Goal: Task Accomplishment & Management: Manage account settings

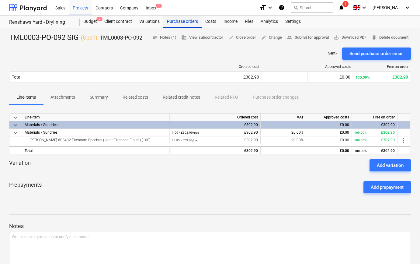
click at [185, 21] on div "Purchase orders" at bounding box center [182, 22] width 38 height 12
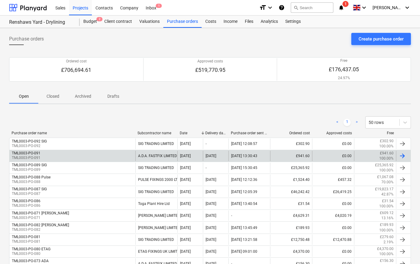
click at [405, 157] on div at bounding box center [402, 155] width 7 height 7
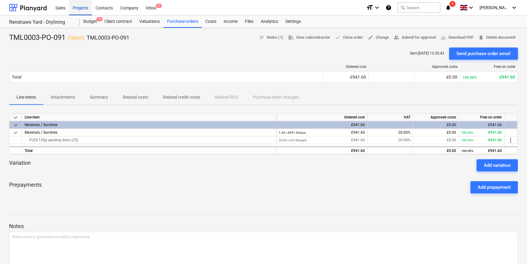
click at [78, 9] on div "Projects" at bounding box center [80, 8] width 23 height 16
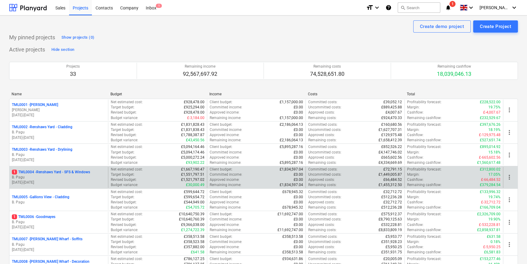
click at [74, 184] on p "[DATE] - [DATE]" at bounding box center [59, 182] width 94 height 5
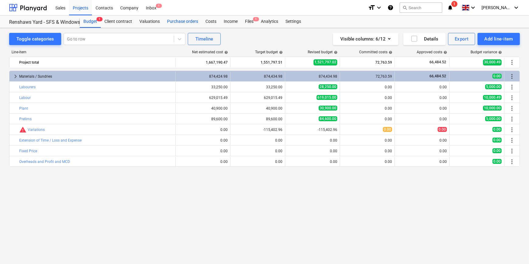
click at [177, 23] on div "Purchase orders" at bounding box center [182, 22] width 38 height 12
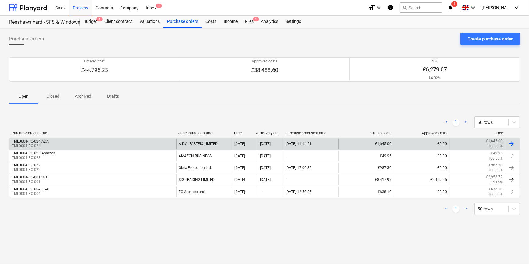
click at [420, 142] on div at bounding box center [511, 143] width 7 height 7
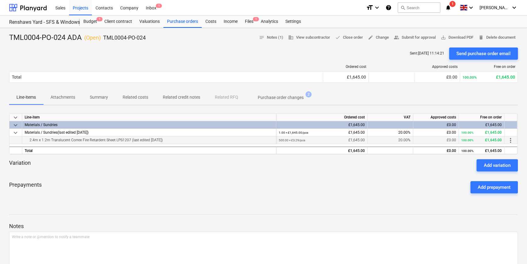
click at [420, 140] on span "more_vert" at bounding box center [510, 140] width 7 height 7
click at [420, 140] on li "Edit" at bounding box center [515, 140] width 18 height 14
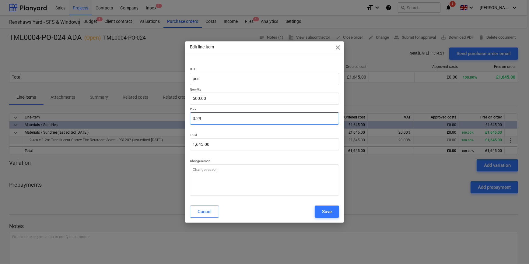
drag, startPoint x: 203, startPoint y: 120, endPoint x: 191, endPoint y: 120, distance: 11.9
click at [191, 120] on input "3.29" at bounding box center [264, 118] width 149 height 12
type textarea "x"
type input "0.00"
type textarea "x"
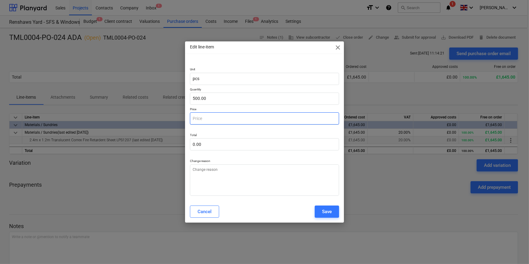
type input "2"
type input "1,000.00"
type textarea "x"
type input "28"
type input "14,000.00"
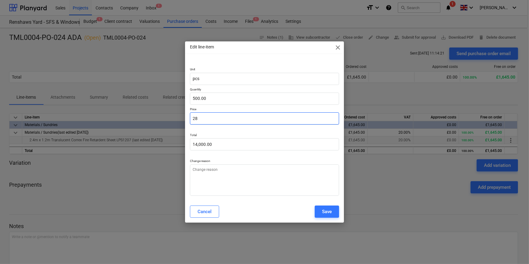
type textarea "x"
type input "2"
type input "1,000.00"
type textarea "x"
type input "2."
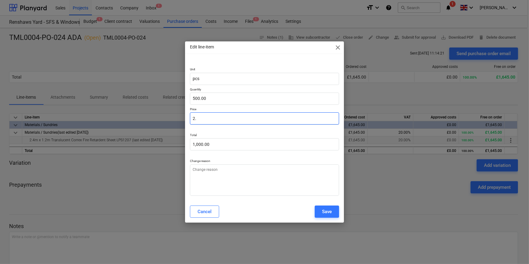
type textarea "x"
type input "2.8"
type input "1,400.00"
type textarea "x"
type input "2.85"
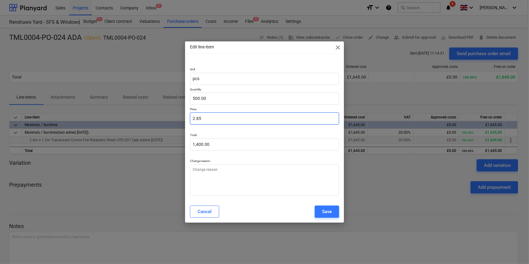
type input "1,425.00"
type input "2.85"
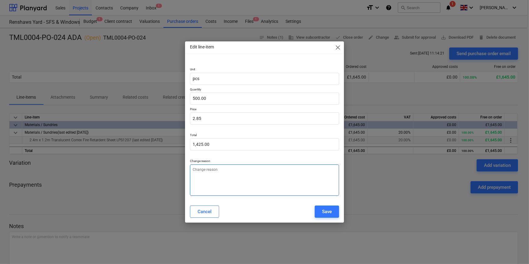
click at [196, 175] on textarea at bounding box center [264, 179] width 149 height 31
type textarea "x"
type textarea "P"
type textarea "x"
type textarea "Pr"
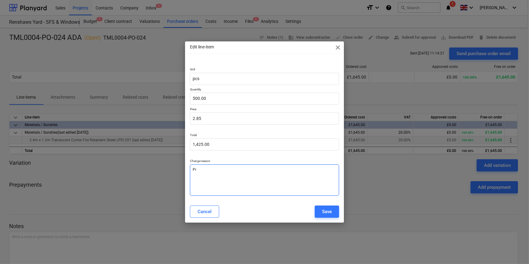
type textarea "x"
type textarea "Pri"
type textarea "x"
type textarea "Pric"
type textarea "x"
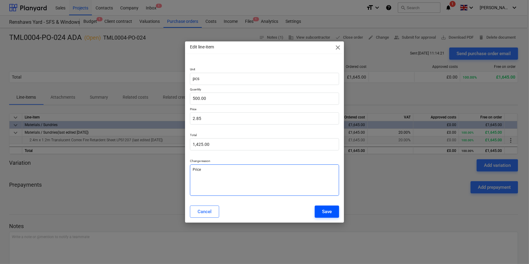
type textarea "Price"
click at [323, 210] on div "Save" at bounding box center [327, 212] width 10 height 8
type textarea "x"
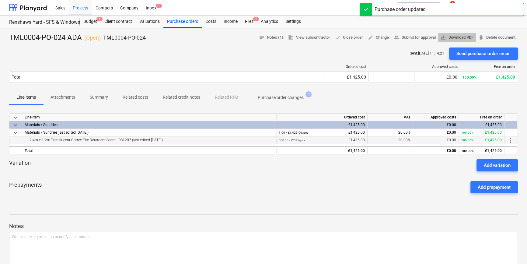
click at [420, 38] on span "save_alt Download PDF" at bounding box center [457, 37] width 33 height 7
